Goal: Information Seeking & Learning: Learn about a topic

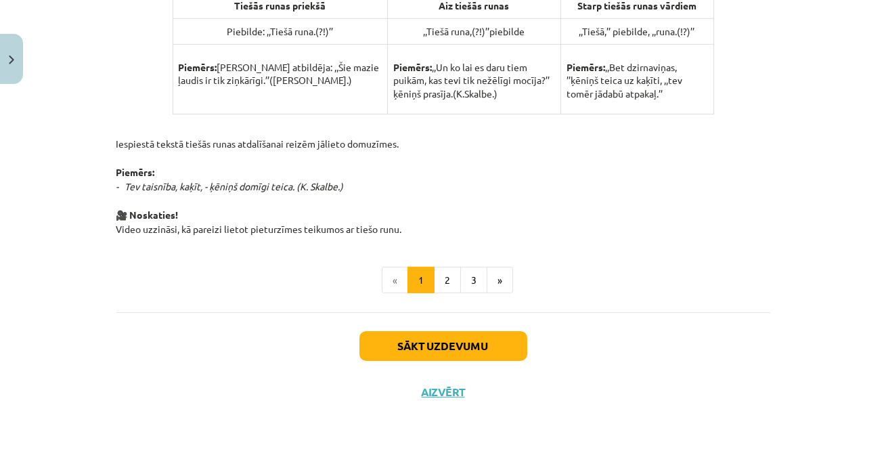
scroll to position [951, 0]
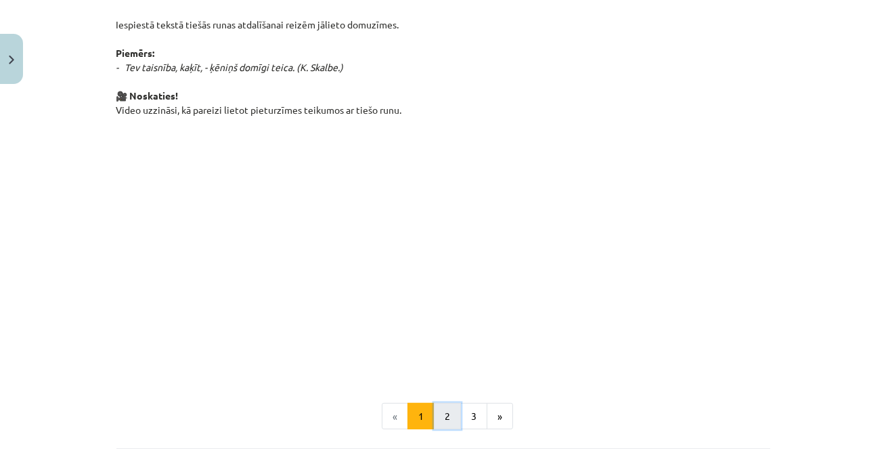
click at [443, 407] on button "2" at bounding box center [447, 416] width 27 height 27
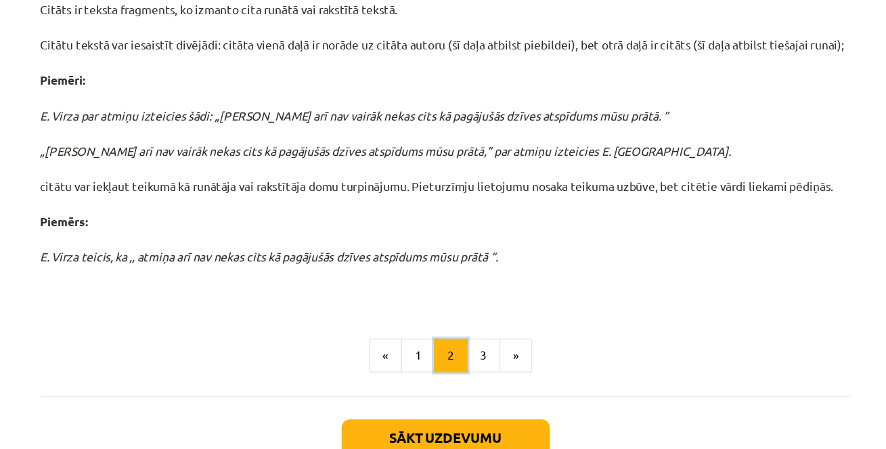
scroll to position [487, 0]
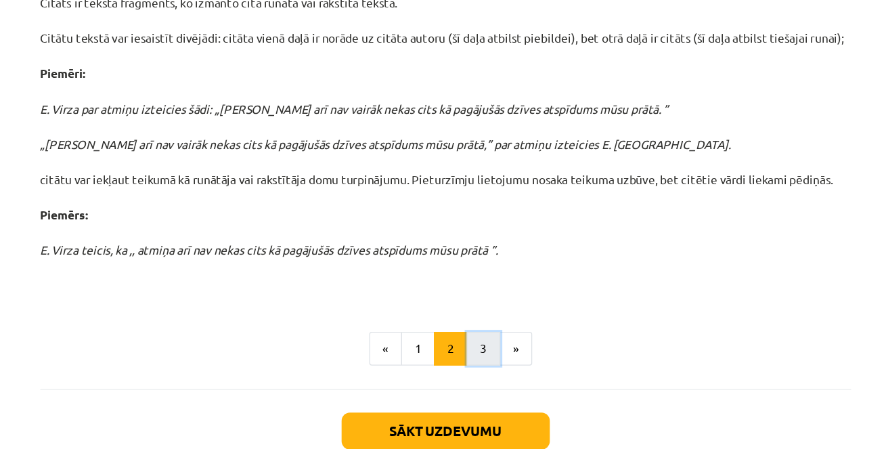
click at [474, 313] on button "3" at bounding box center [473, 318] width 27 height 27
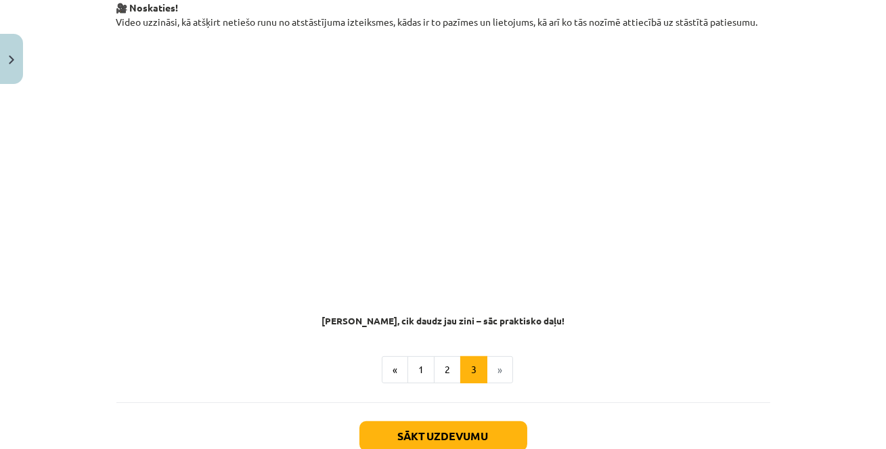
scroll to position [1119, 0]
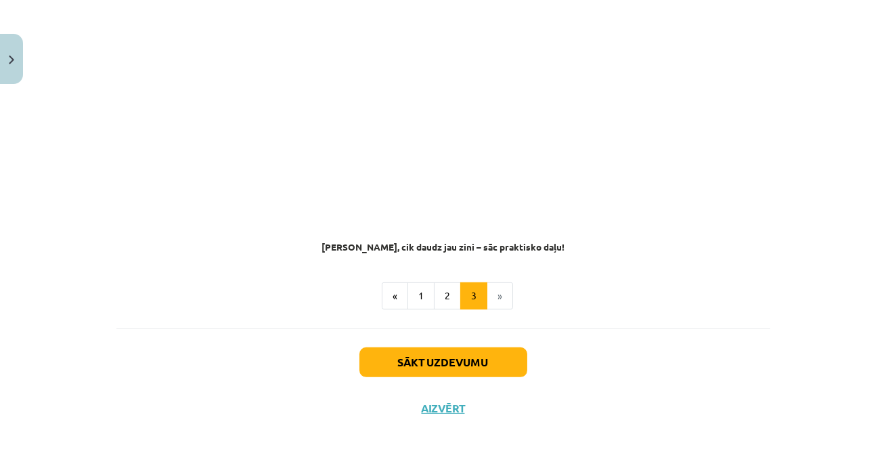
click at [497, 290] on li "»" at bounding box center [500, 295] width 26 height 27
click at [497, 284] on li "»" at bounding box center [500, 295] width 26 height 27
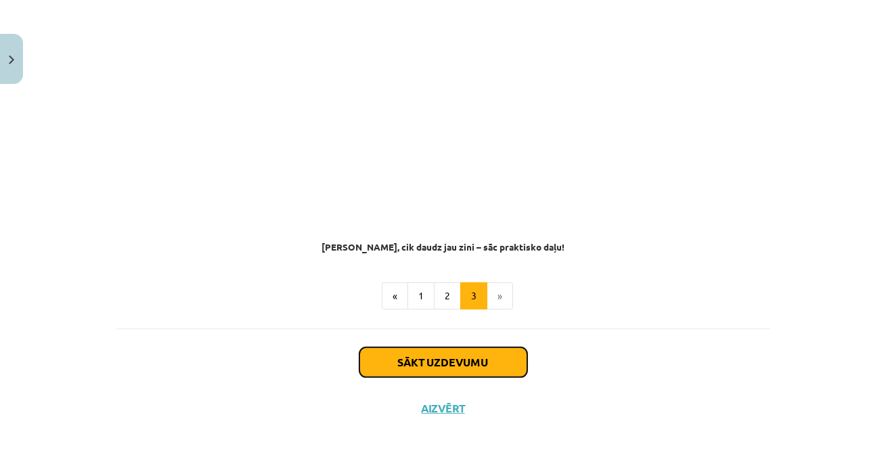
click at [471, 353] on button "Sākt uzdevumu" at bounding box center [443, 362] width 168 height 30
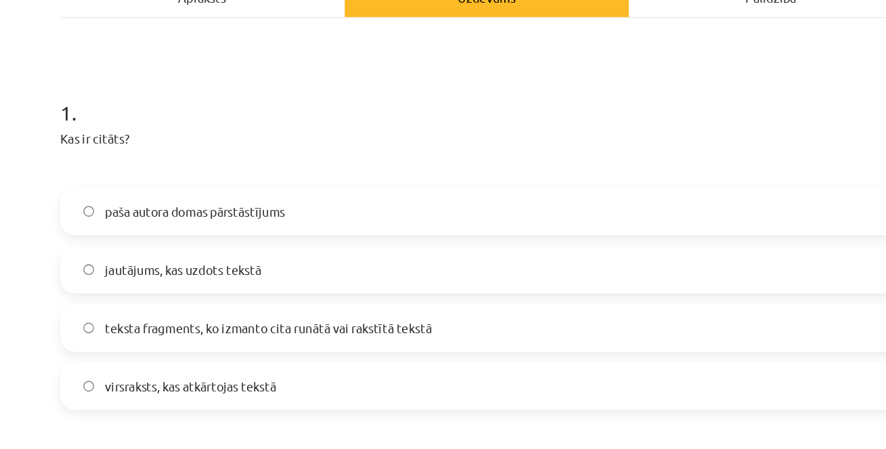
scroll to position [219, 0]
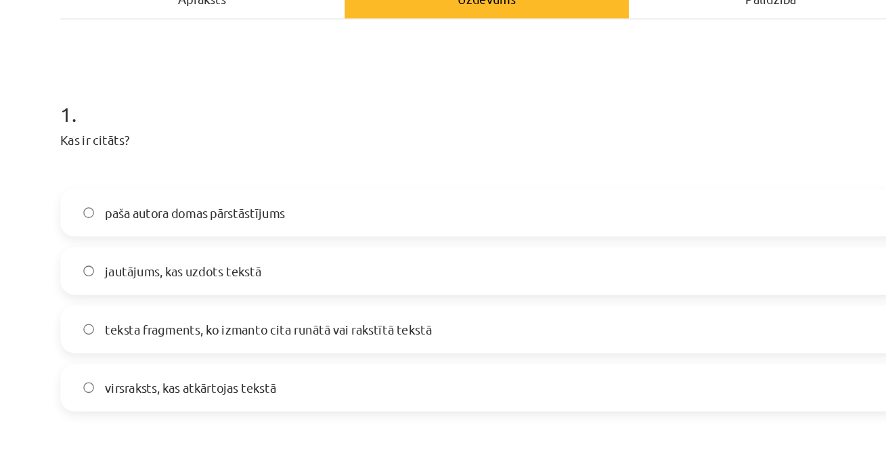
click at [276, 326] on span "teksta fragments, ko izmanto cita runātā vai rakstītā tekstā" at bounding box center [275, 323] width 250 height 14
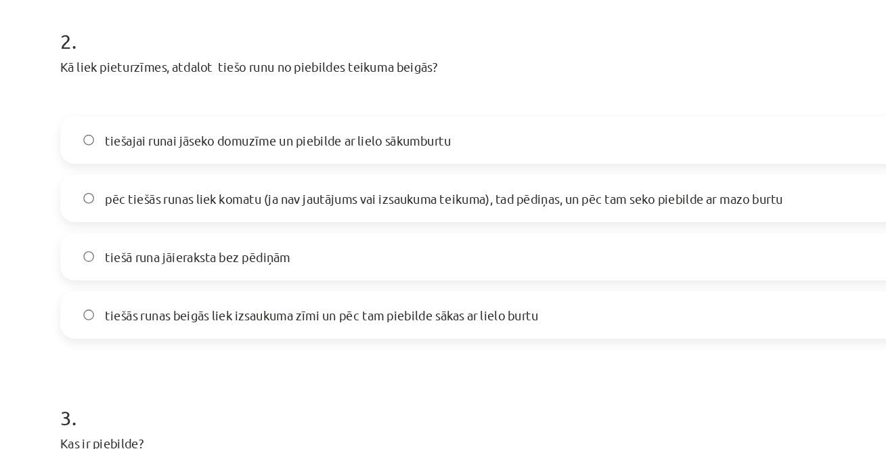
scroll to position [490, 0]
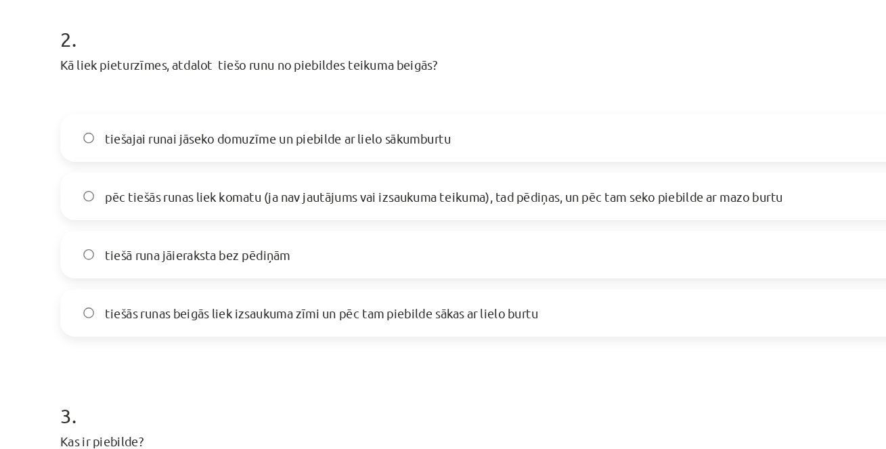
click at [318, 223] on span "pēc tiešās runas liek komatu (ja nav jautājums vai izsaukuma teikuma), tad pēdi…" at bounding box center [410, 222] width 520 height 14
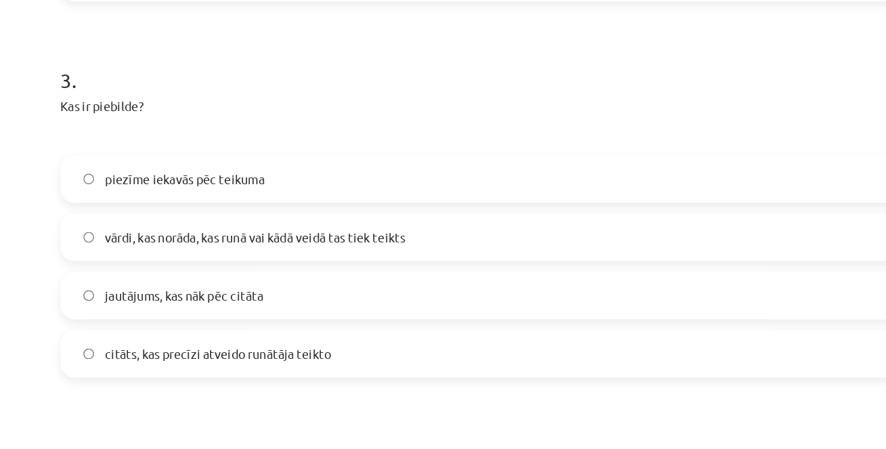
scroll to position [745, 0]
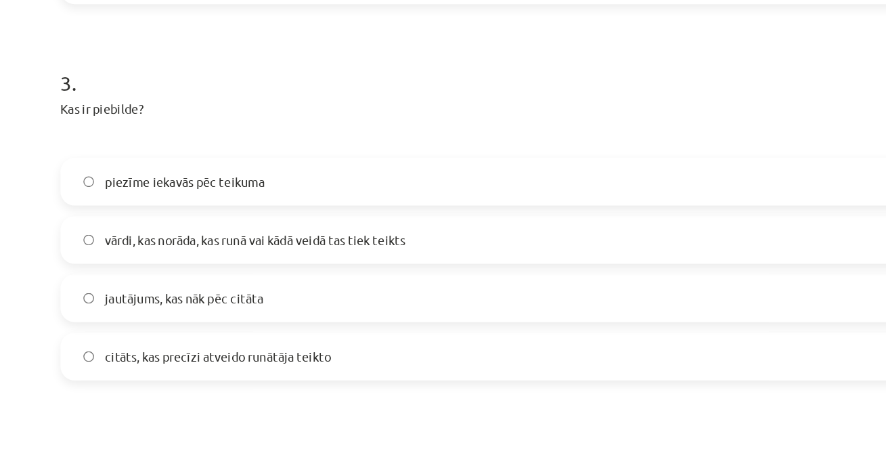
click at [344, 258] on span "vārdi, kas norāda, kas runā vai kādā veidā tas tiek teikts" at bounding box center [265, 255] width 230 height 14
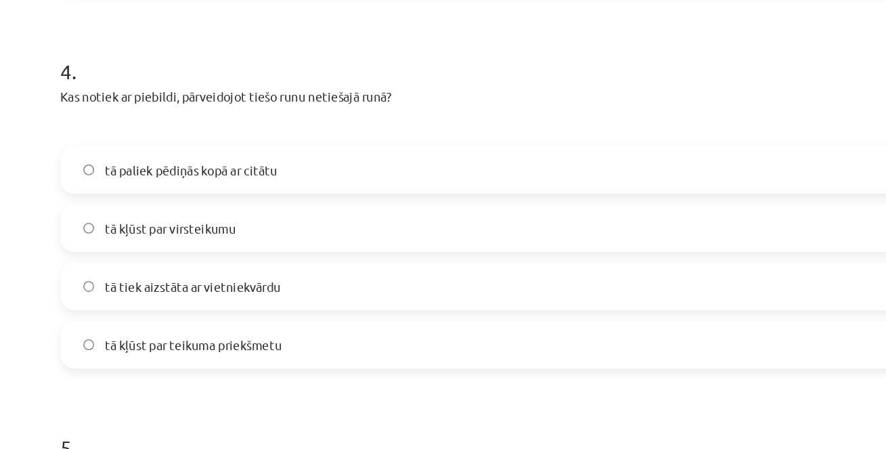
scroll to position [1056, 0]
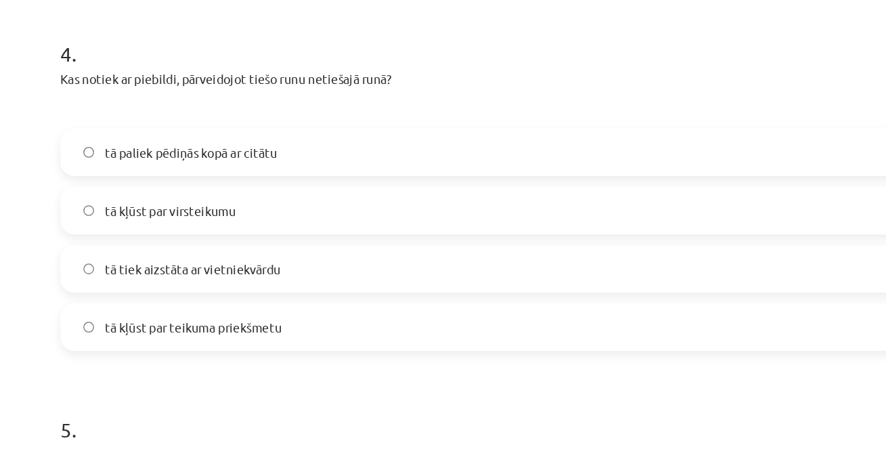
click at [344, 330] on label "tā kļūst par teikuma priekšmetu" at bounding box center [443, 322] width 651 height 34
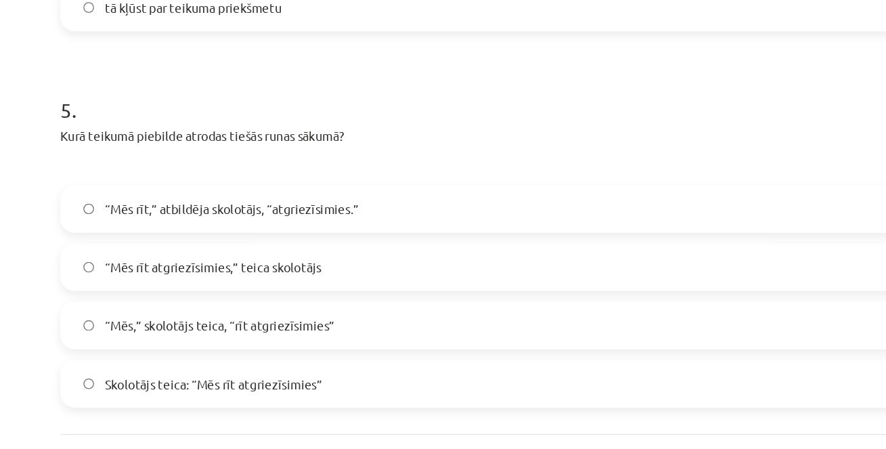
scroll to position [1303, 0]
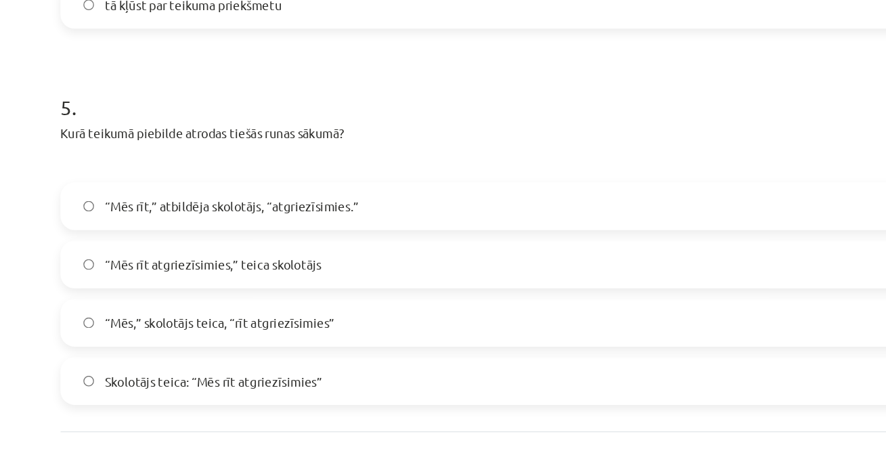
click at [314, 361] on span "Skolotājs teica: “Mēs rīt atgriezīsimies”" at bounding box center [233, 363] width 166 height 14
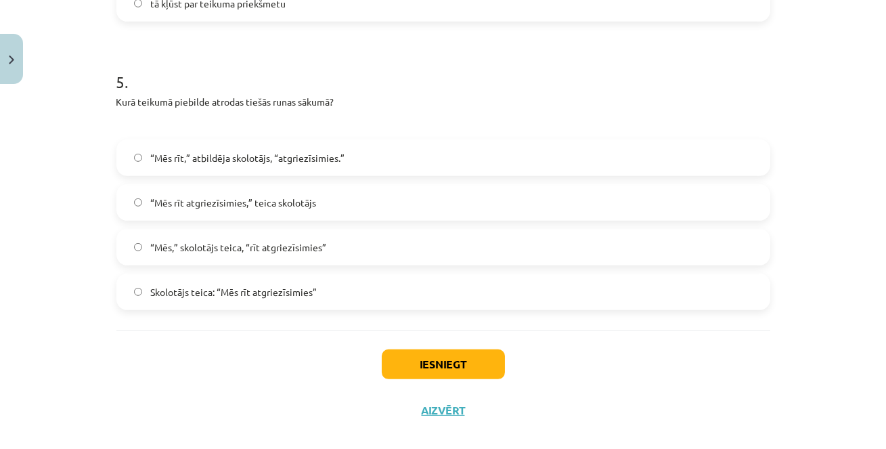
scroll to position [1391, 0]
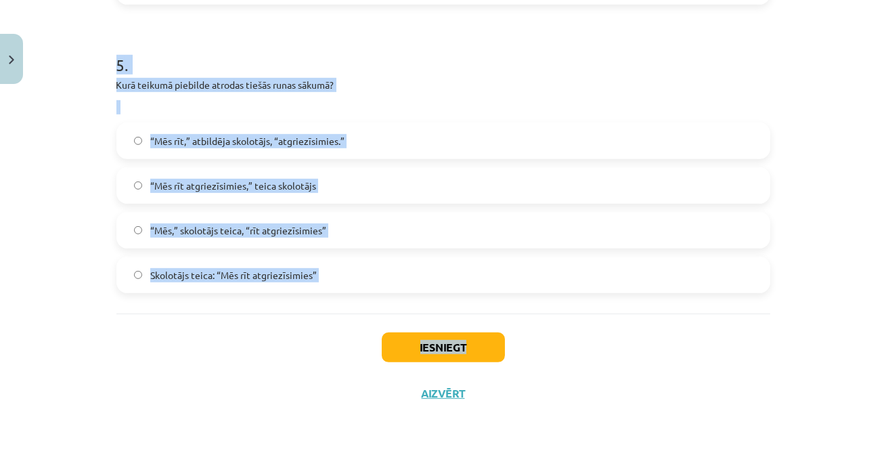
drag, startPoint x: 118, startPoint y: 303, endPoint x: 241, endPoint y: 357, distance: 134.5
copy div "9 . Lor ip dolors? amet consec adipi elitseddoeius temporinc, utl etdolo magnaa…"
click at [68, 179] on div "Mācību tēma: Latviešu valodas i - 12. klases 1.ieskaites mācību materiāls (c) #…" at bounding box center [443, 224] width 886 height 449
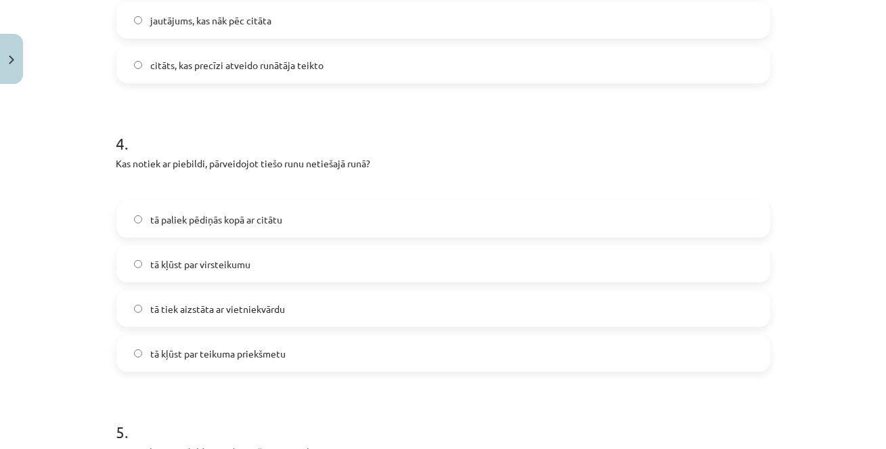
scroll to position [1021, 0]
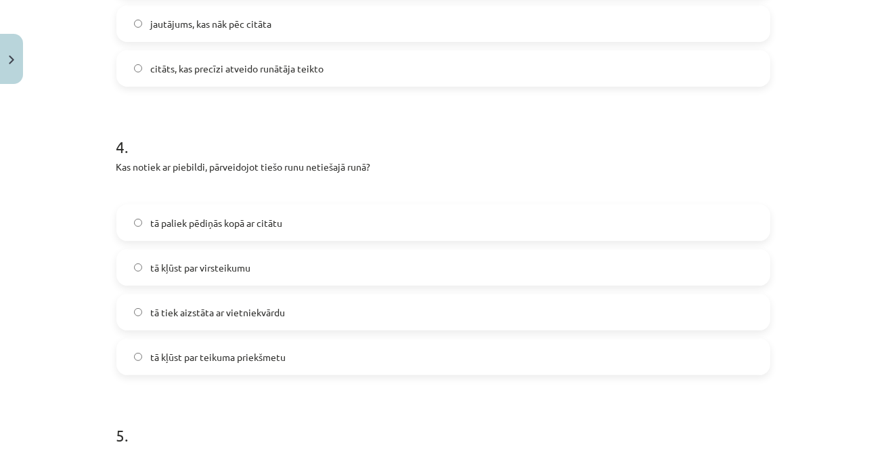
click at [194, 266] on span "tā kļūst par virsteikumu" at bounding box center [200, 268] width 100 height 14
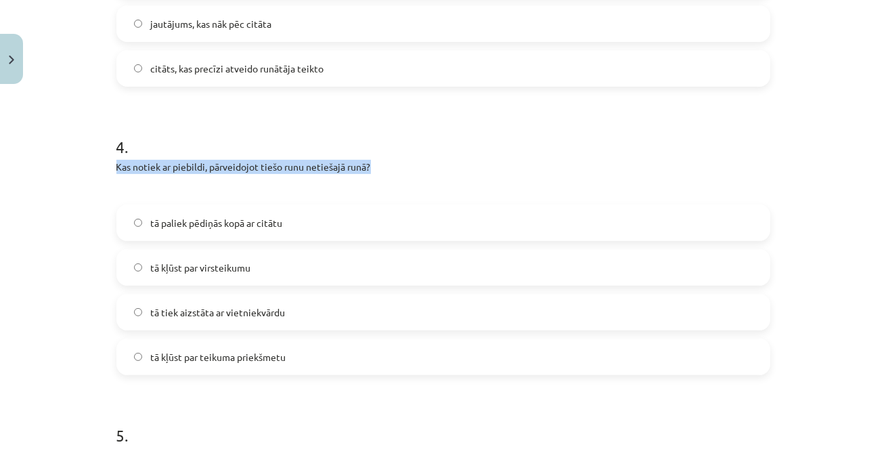
drag, startPoint x: 116, startPoint y: 166, endPoint x: 425, endPoint y: 159, distance: 309.4
click at [425, 160] on p "Kas notiek ar piebildi, pārveidojot tiešo runu netiešajā runā?" at bounding box center [443, 167] width 654 height 14
copy p "Kas notiek ar piebildi, pārveidojot tiešo runu netiešajā runā?"
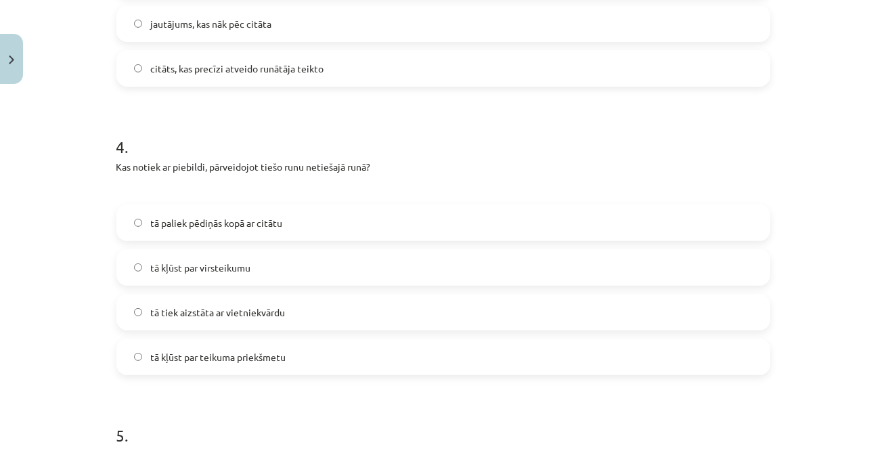
click at [31, 232] on div "Mācību tēma: Latviešu valodas i - 12. klases 1.ieskaites mācību materiāls (c) #…" at bounding box center [443, 224] width 886 height 449
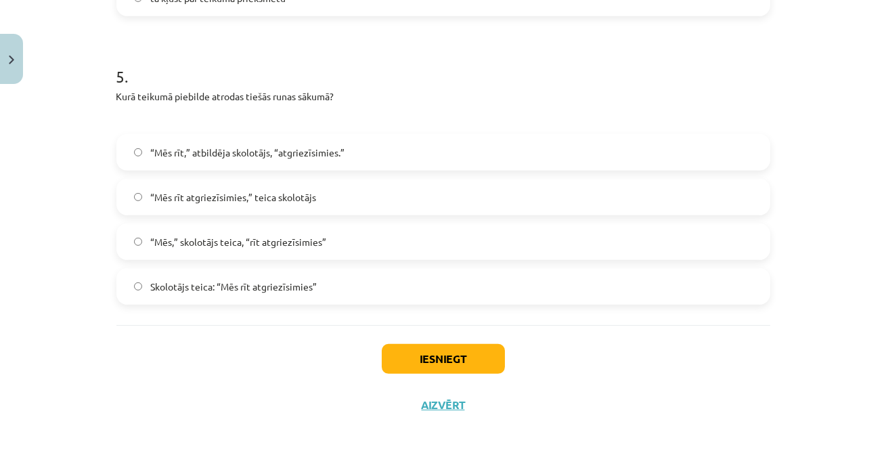
scroll to position [1391, 0]
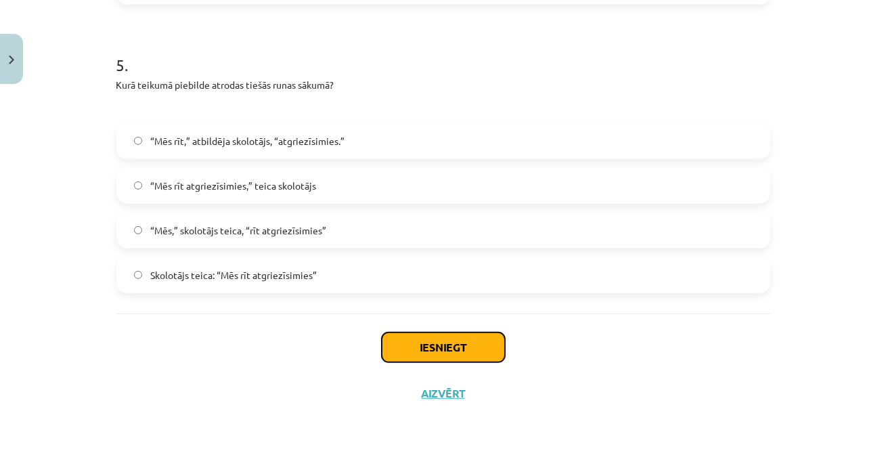
click at [440, 352] on button "Iesniegt" at bounding box center [443, 347] width 123 height 30
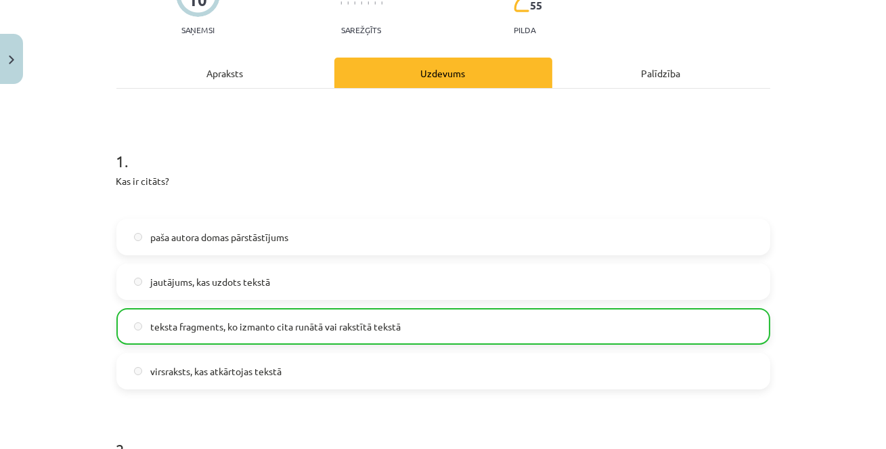
scroll to position [0, 0]
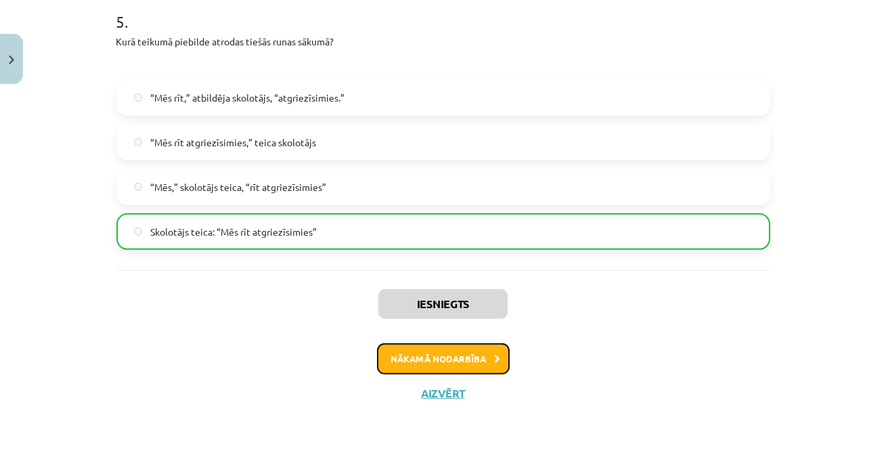
click at [472, 357] on button "Nākamā nodarbība" at bounding box center [443, 358] width 133 height 31
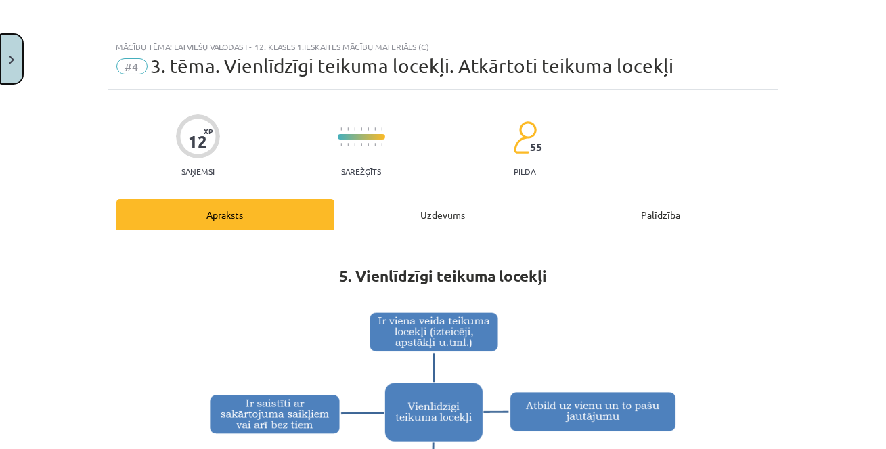
click at [12, 49] on button "Close" at bounding box center [11, 59] width 23 height 50
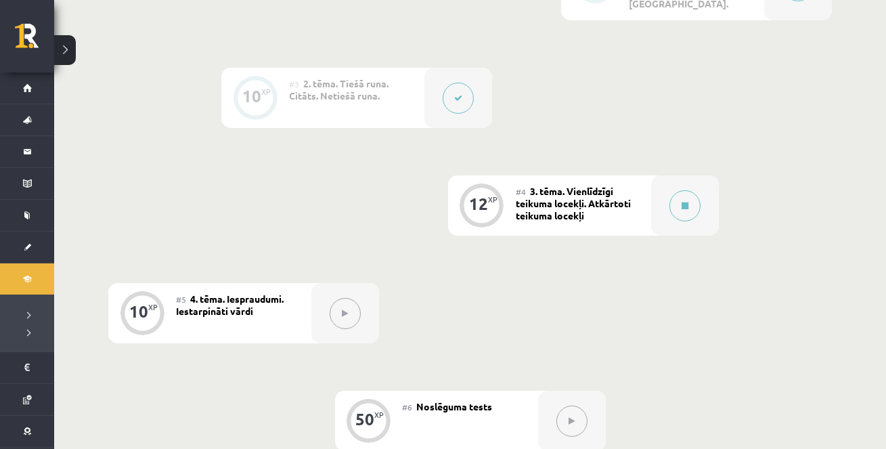
scroll to position [516, 0]
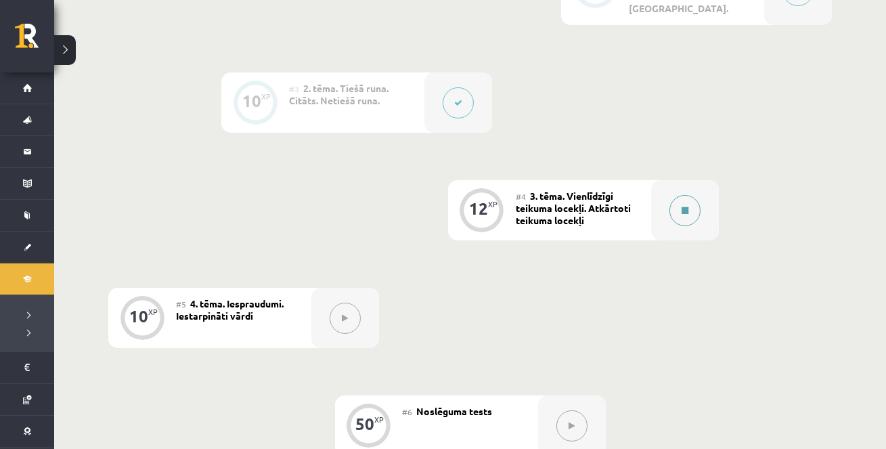
click at [682, 196] on button at bounding box center [684, 210] width 31 height 31
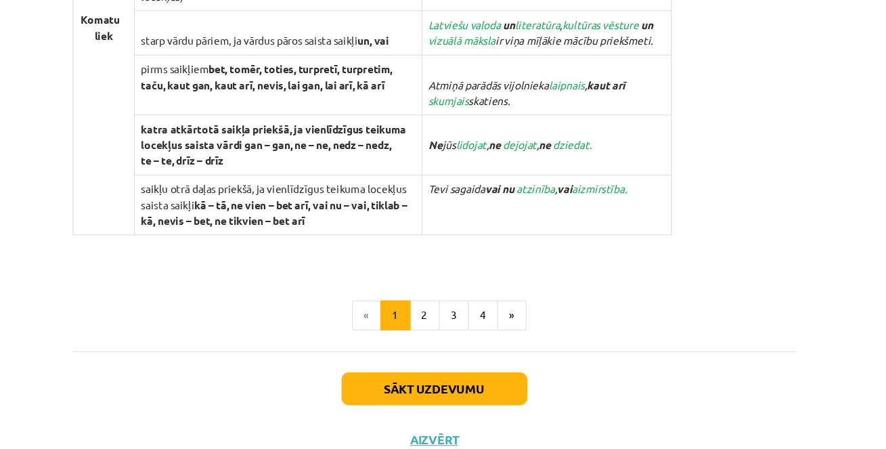
scroll to position [1416, 0]
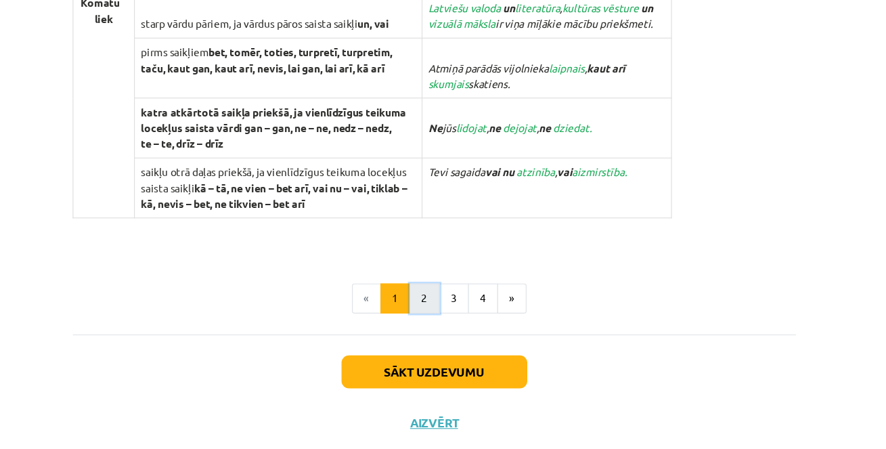
click at [442, 271] on button "2" at bounding box center [434, 284] width 27 height 27
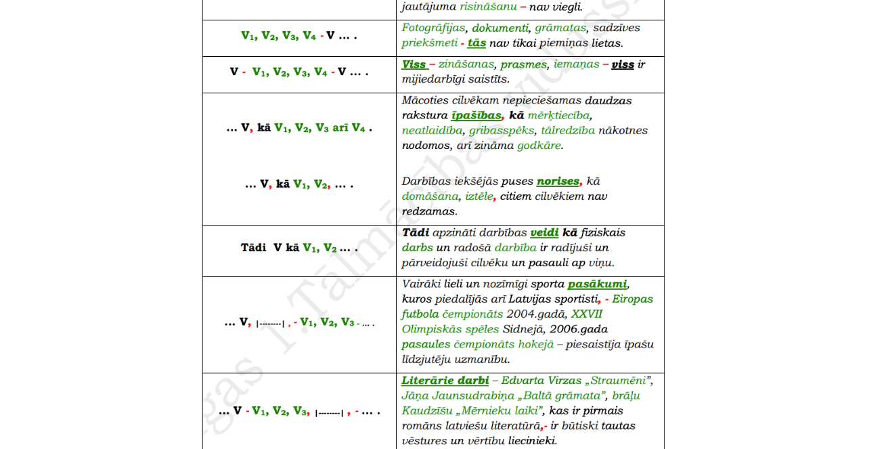
scroll to position [886, 0]
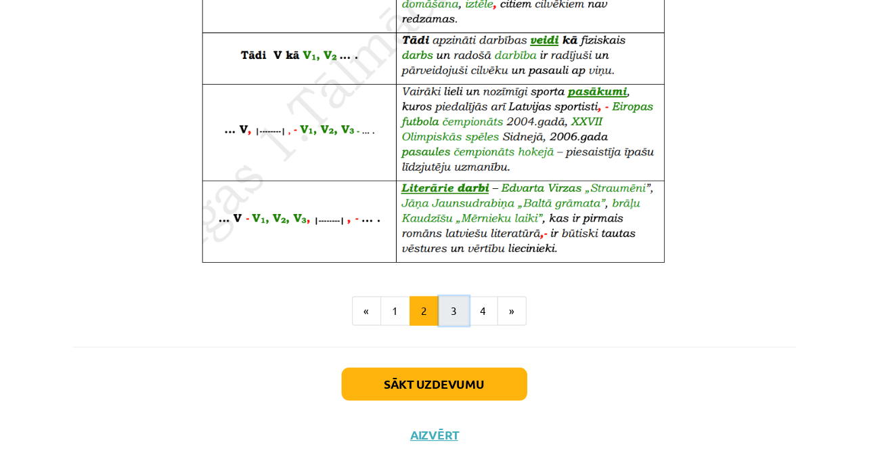
click at [461, 290] on button "3" at bounding box center [460, 280] width 27 height 27
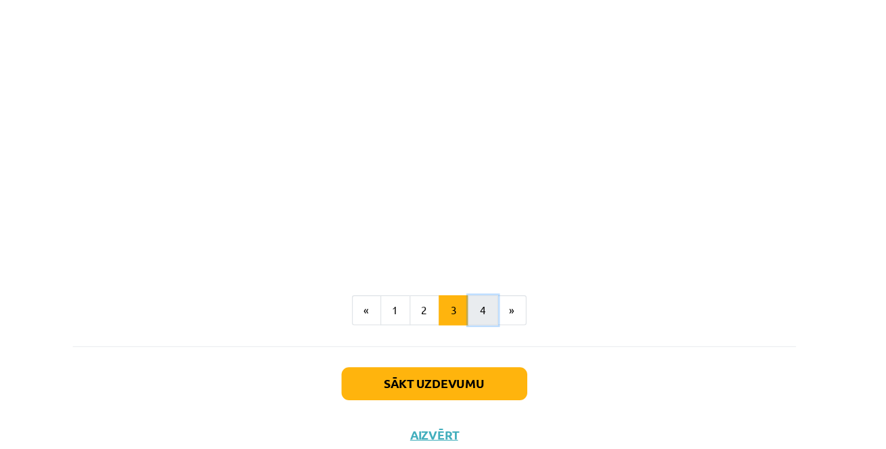
click at [486, 286] on button "4" at bounding box center [487, 280] width 27 height 27
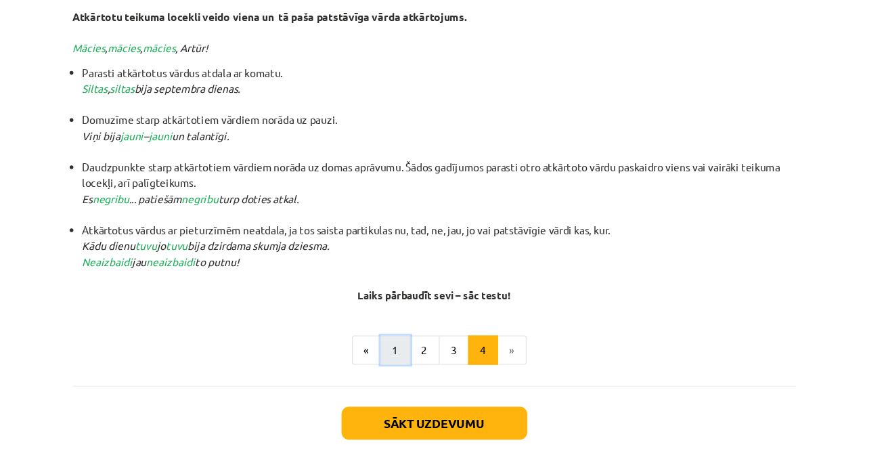
click at [402, 318] on button "1" at bounding box center [408, 316] width 27 height 27
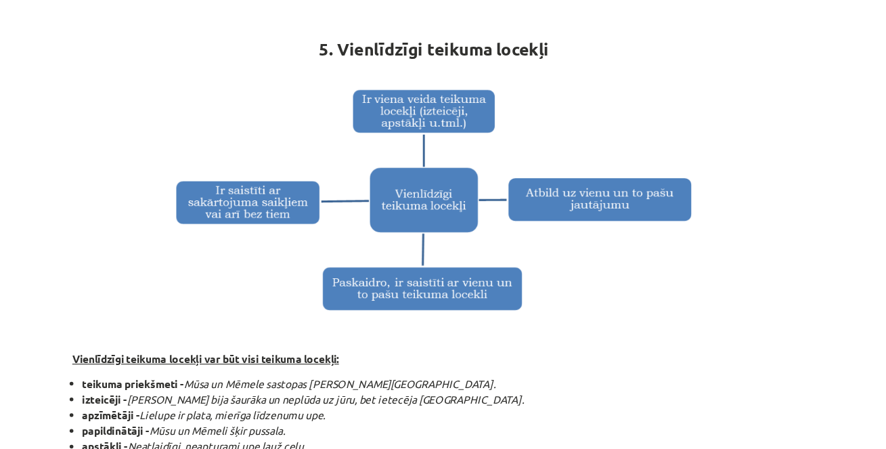
scroll to position [231, 0]
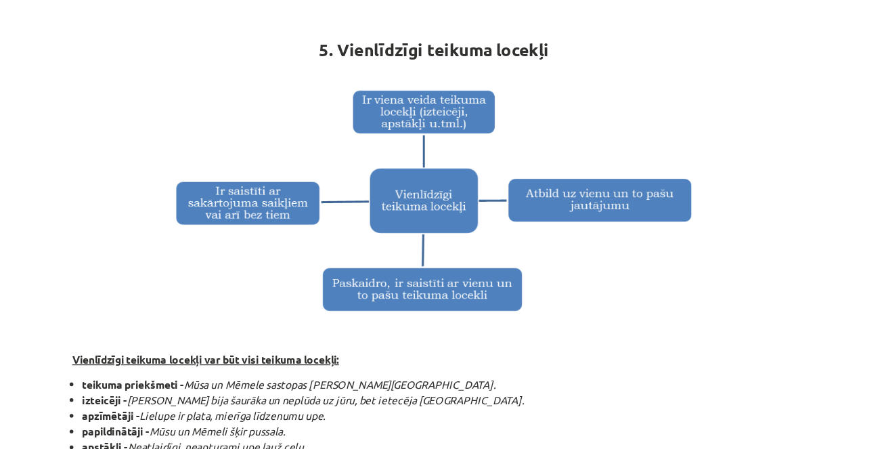
click at [667, 12] on h1 "5. Vienlīdzīgi teikuma locekļi" at bounding box center [443, 42] width 654 height 61
